Goal: Communication & Community: Answer question/provide support

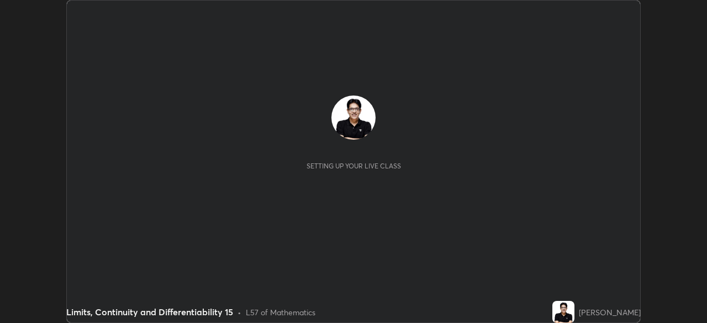
scroll to position [323, 707]
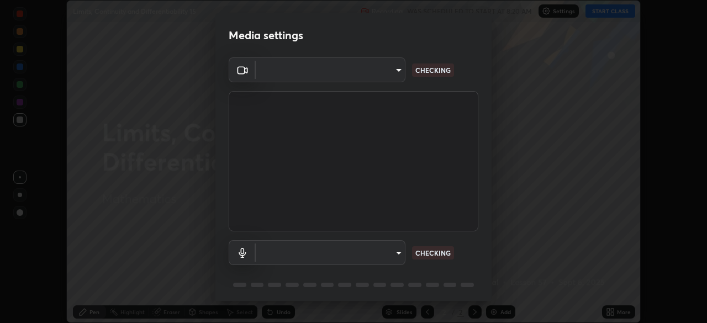
type input "85d16ec95aa84cac57c58139e5cfc4bfb0706547449b22b2f8fda69051d4463f"
click at [393, 256] on body "Erase all Limits, Continuity and Differentiability 15 Recording WAS SCHEDULED T…" at bounding box center [353, 161] width 707 height 323
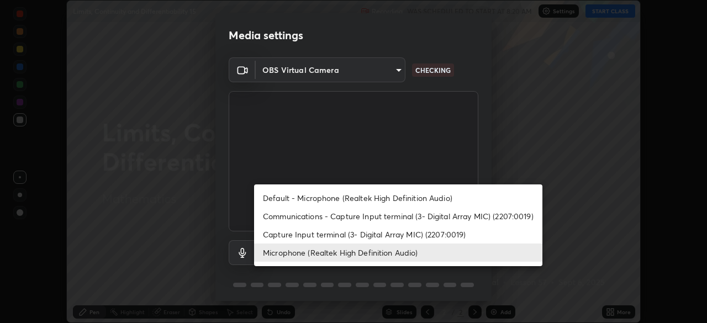
click at [397, 202] on li "Default - Microphone (Realtek High Definition Audio)" at bounding box center [398, 198] width 288 height 18
type input "default"
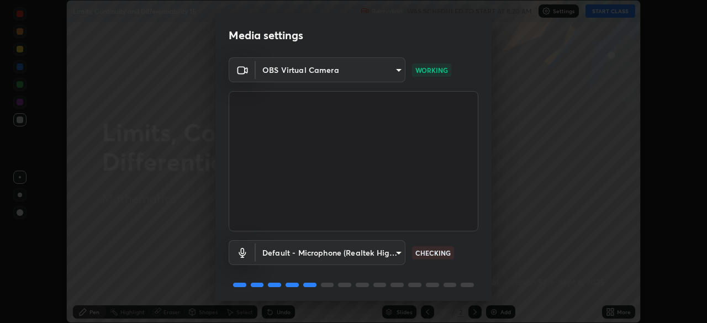
scroll to position [35, 0]
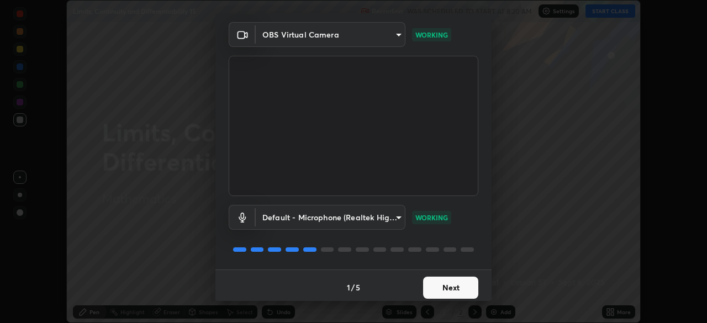
click at [453, 284] on button "Next" at bounding box center [450, 288] width 55 height 22
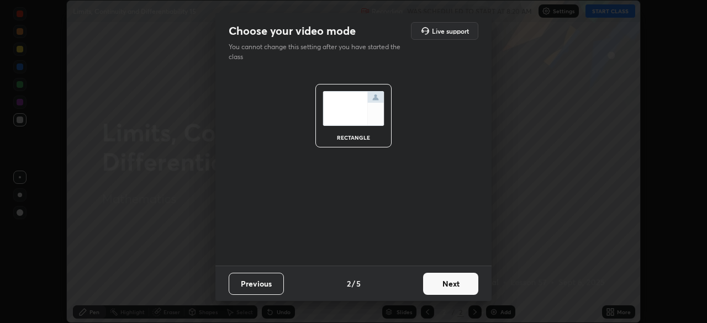
scroll to position [0, 0]
click at [453, 287] on button "Next" at bounding box center [450, 284] width 55 height 22
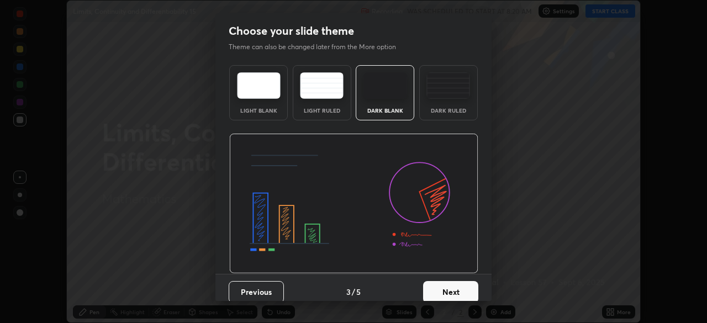
click at [458, 288] on button "Next" at bounding box center [450, 292] width 55 height 22
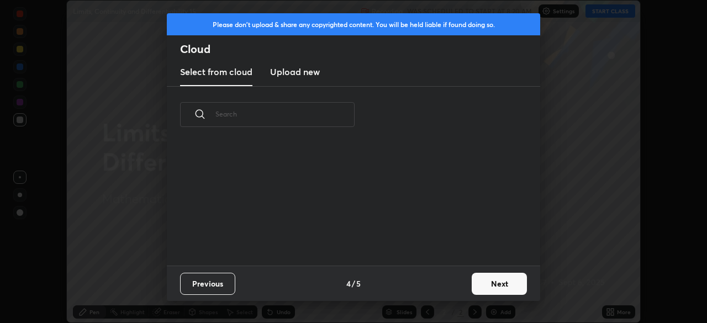
click at [491, 283] on button "Next" at bounding box center [499, 284] width 55 height 22
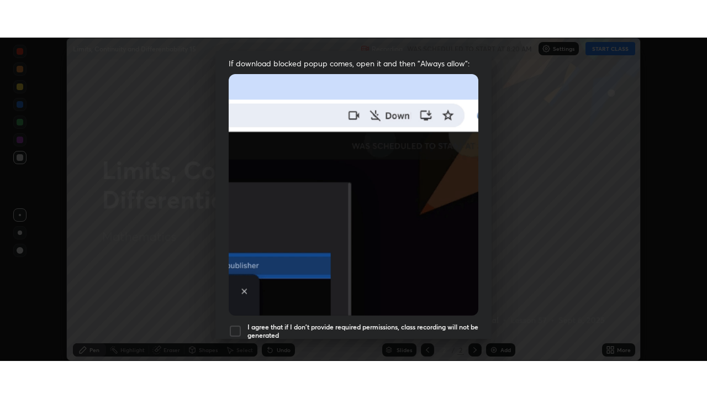
scroll to position [265, 0]
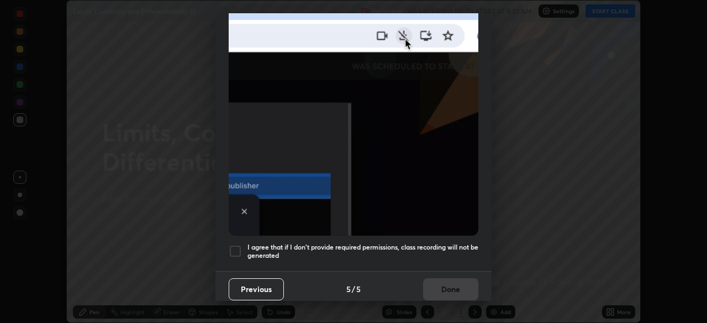
click at [447, 252] on h5 "I agree that if I don't provide required permissions, class recording will not …" at bounding box center [362, 251] width 231 height 17
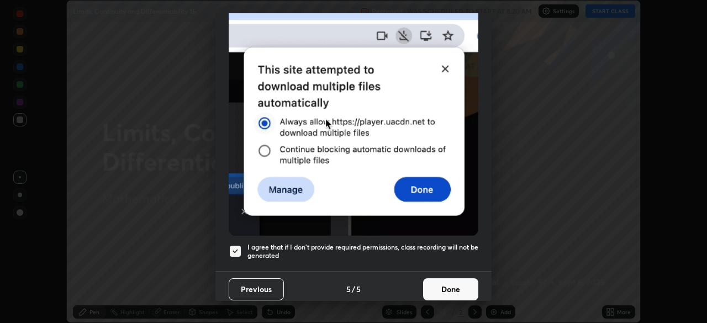
click at [451, 284] on button "Done" at bounding box center [450, 289] width 55 height 22
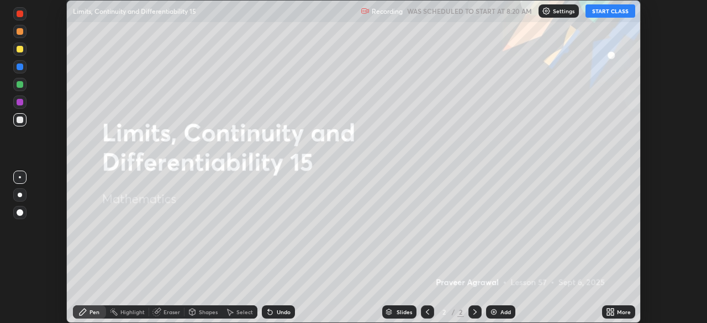
click at [611, 11] on button "START CLASS" at bounding box center [610, 10] width 50 height 13
click at [609, 311] on icon at bounding box center [608, 310] width 3 height 3
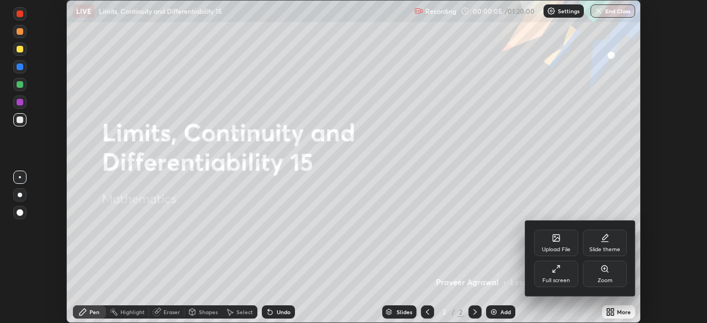
click at [563, 270] on div "Full screen" at bounding box center [556, 274] width 44 height 27
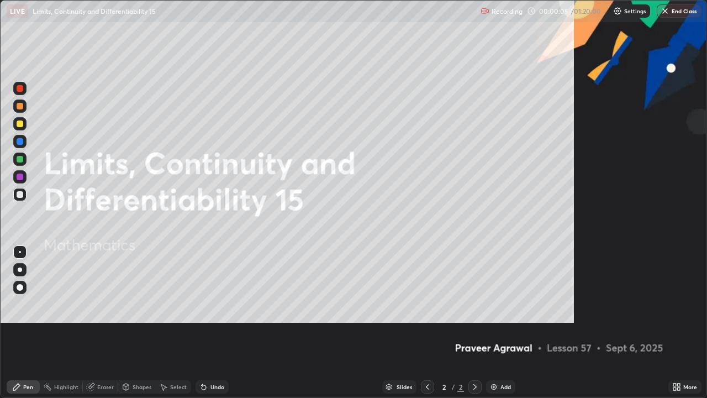
scroll to position [398, 707]
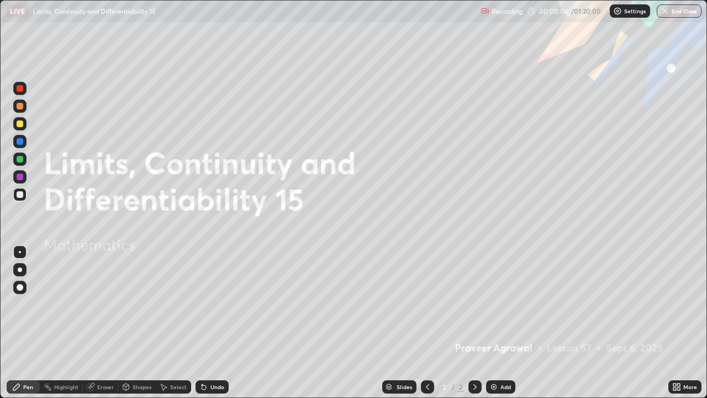
click at [491, 323] on img at bounding box center [493, 386] width 9 height 9
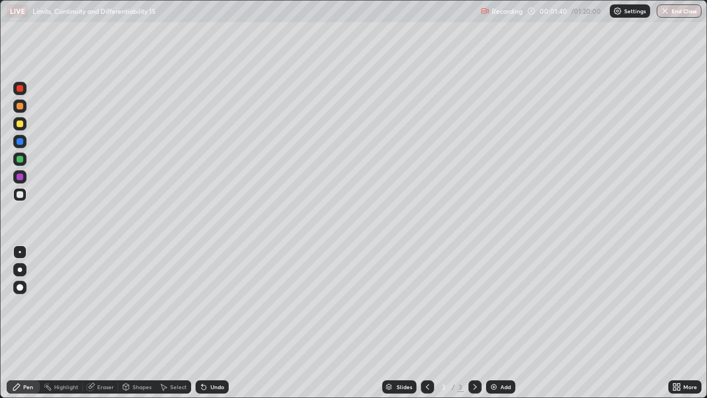
click at [20, 124] on div at bounding box center [20, 123] width 7 height 7
click at [494, 323] on img at bounding box center [493, 386] width 9 height 9
click at [24, 194] on div at bounding box center [19, 194] width 13 height 13
click at [107, 323] on div "Eraser" at bounding box center [105, 387] width 17 height 6
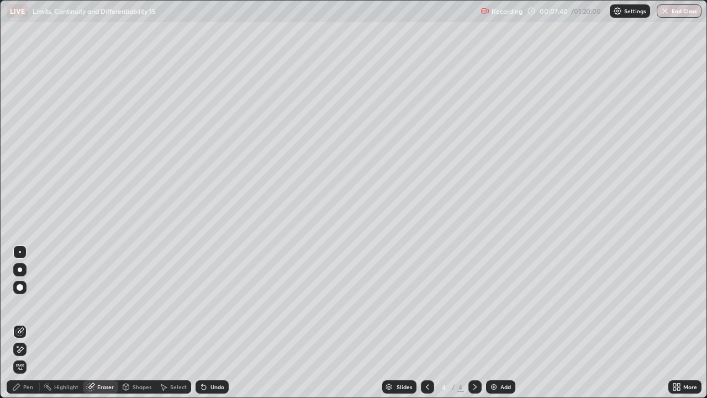
click at [38, 323] on div "Pen" at bounding box center [23, 386] width 33 height 13
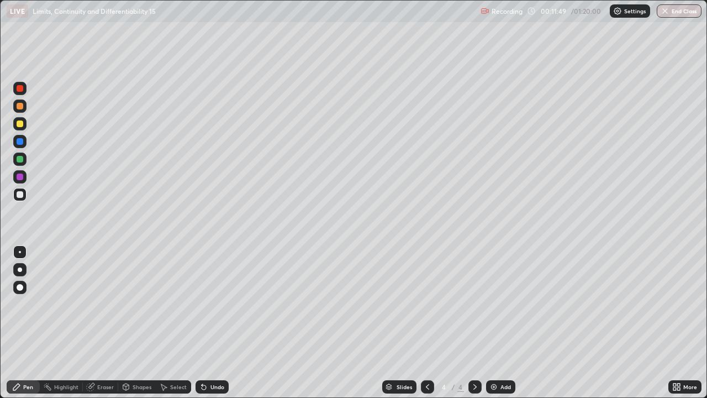
click at [116, 323] on div "Eraser" at bounding box center [100, 387] width 35 height 22
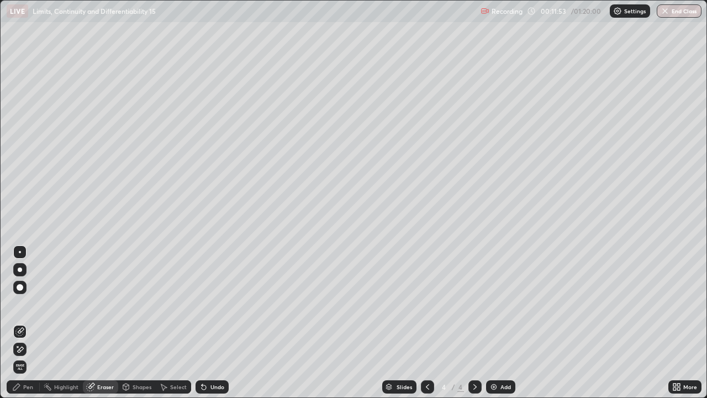
click at [44, 323] on circle at bounding box center [44, 385] width 1 height 1
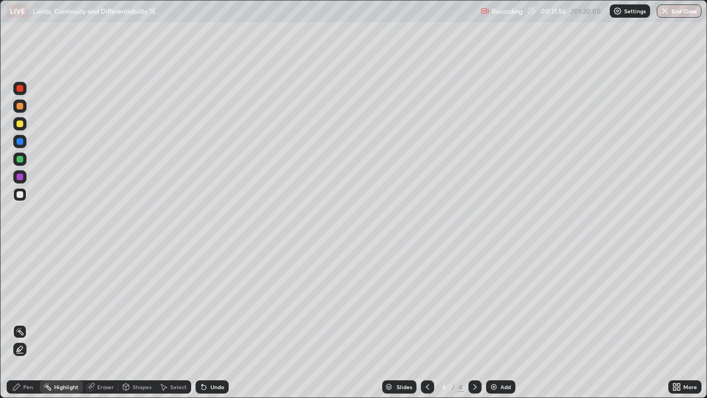
click at [29, 323] on div "Pen" at bounding box center [28, 387] width 10 height 6
click at [20, 125] on div at bounding box center [20, 123] width 7 height 7
click at [210, 323] on div "Undo" at bounding box center [217, 387] width 14 height 6
click at [24, 196] on div at bounding box center [19, 194] width 13 height 13
click at [494, 323] on img at bounding box center [493, 386] width 9 height 9
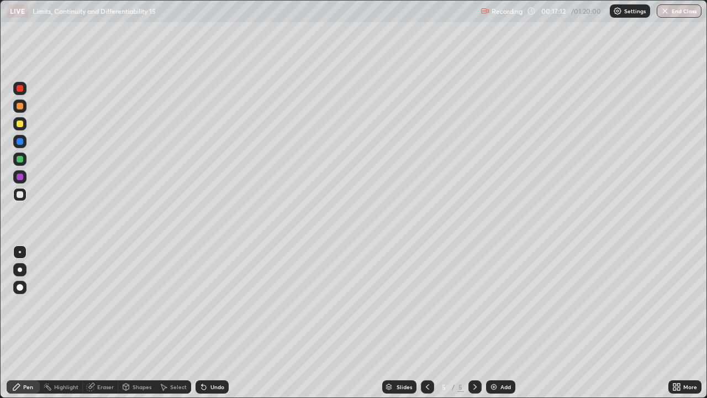
click at [491, 323] on img at bounding box center [493, 386] width 9 height 9
click at [20, 125] on div at bounding box center [20, 123] width 7 height 7
click at [24, 194] on div at bounding box center [19, 194] width 13 height 13
click at [493, 323] on img at bounding box center [493, 386] width 9 height 9
click at [491, 323] on img at bounding box center [493, 386] width 9 height 9
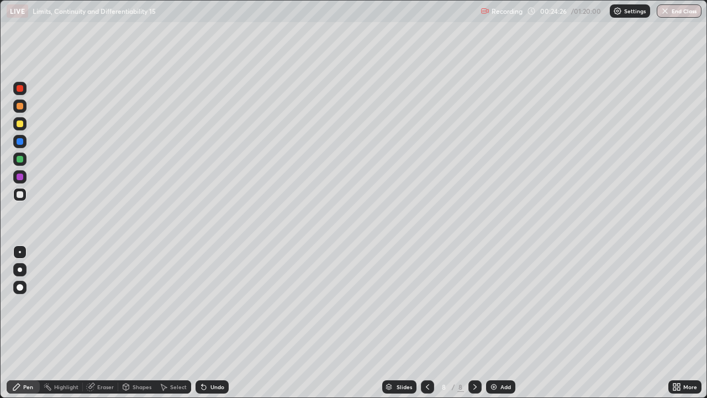
click at [22, 124] on div at bounding box center [20, 123] width 7 height 7
click at [22, 196] on div at bounding box center [20, 194] width 7 height 7
click at [108, 323] on div "Eraser" at bounding box center [105, 387] width 17 height 6
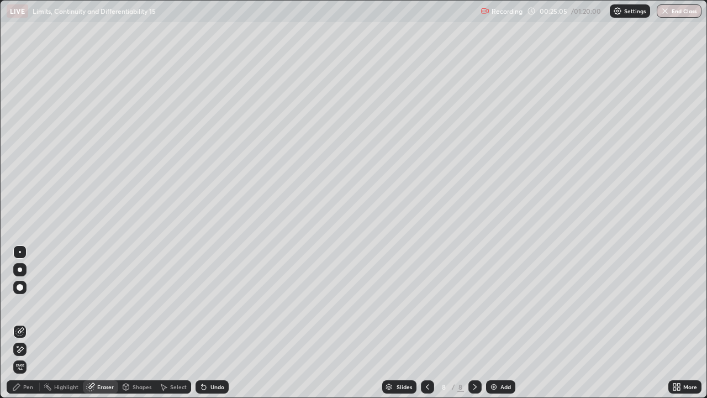
click at [35, 323] on div "Pen" at bounding box center [23, 386] width 33 height 13
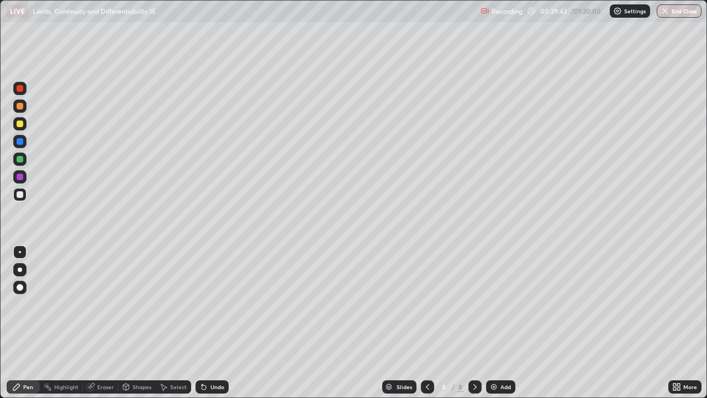
click at [492, 323] on img at bounding box center [493, 386] width 9 height 9
click at [504, 323] on div "Add" at bounding box center [505, 387] width 10 height 6
click at [493, 323] on img at bounding box center [493, 386] width 9 height 9
click at [213, 323] on div "Undo" at bounding box center [217, 387] width 14 height 6
click at [214, 323] on div "Undo" at bounding box center [217, 387] width 14 height 6
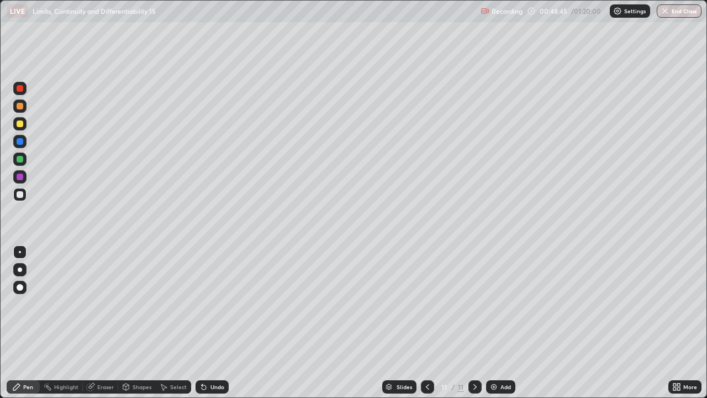
click at [214, 323] on div "Undo" at bounding box center [217, 387] width 14 height 6
click at [213, 323] on div "Undo" at bounding box center [217, 387] width 14 height 6
click at [494, 323] on img at bounding box center [493, 386] width 9 height 9
click at [218, 323] on div "Undo" at bounding box center [211, 386] width 33 height 13
click at [497, 323] on div "Add" at bounding box center [500, 386] width 29 height 13
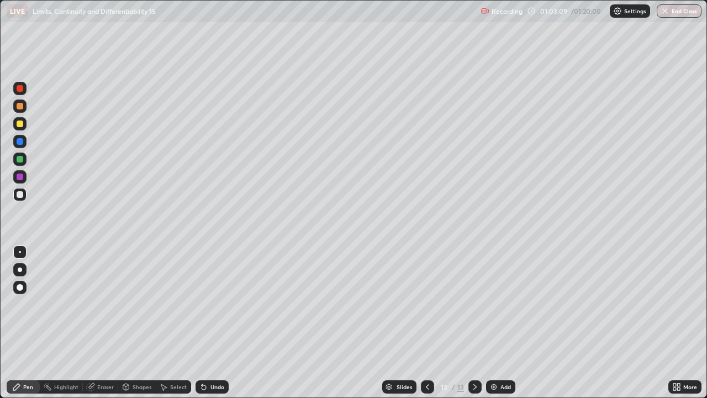
click at [490, 323] on img at bounding box center [493, 386] width 9 height 9
click at [492, 323] on img at bounding box center [493, 386] width 9 height 9
click at [210, 323] on div "Undo" at bounding box center [217, 387] width 14 height 6
click at [675, 6] on button "End Class" at bounding box center [680, 10] width 44 height 13
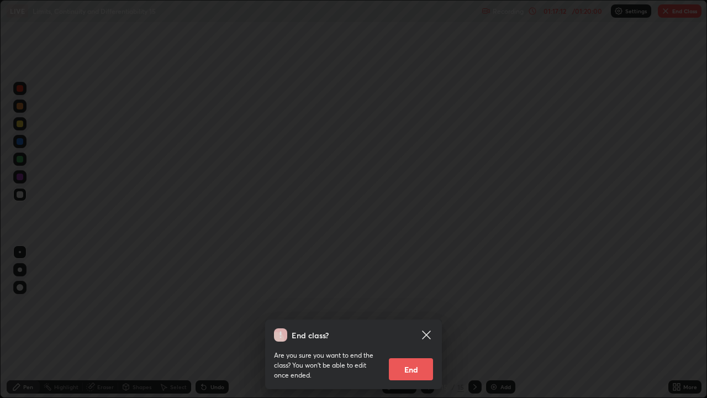
click at [417, 323] on button "End" at bounding box center [411, 369] width 44 height 22
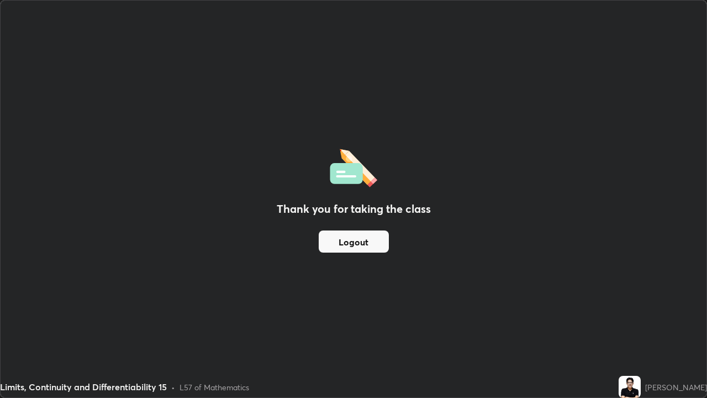
click at [358, 240] on button "Logout" at bounding box center [354, 241] width 70 height 22
